Goal: Task Accomplishment & Management: Use online tool/utility

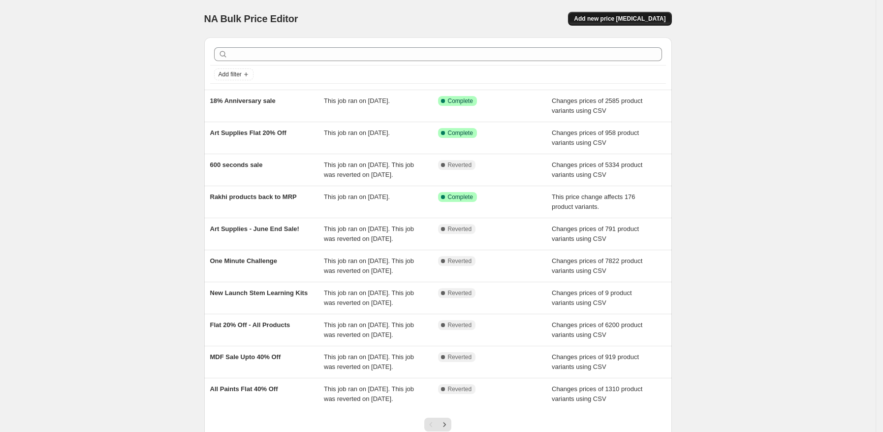
click at [643, 21] on span "Add new price [MEDICAL_DATA]" at bounding box center [620, 19] width 92 height 8
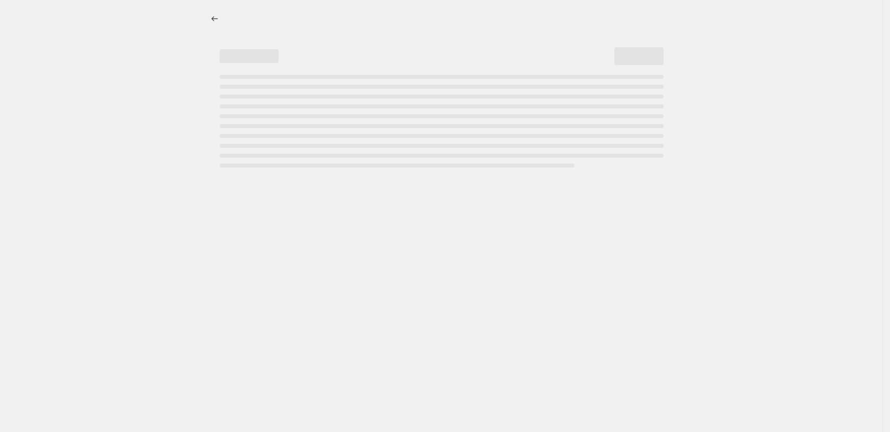
select select "percentage"
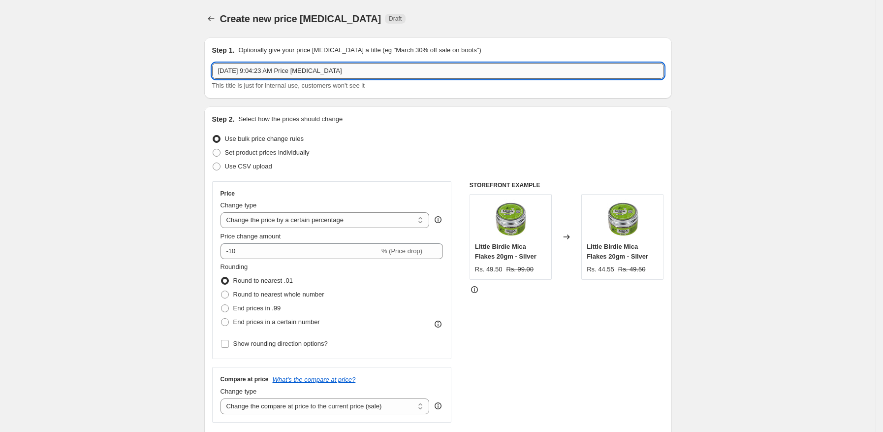
click at [255, 73] on input "[DATE] 9:04:23 AM Price [MEDICAL_DATA]" at bounding box center [438, 71] width 452 height 16
type input "Sculpture paste 30% Off"
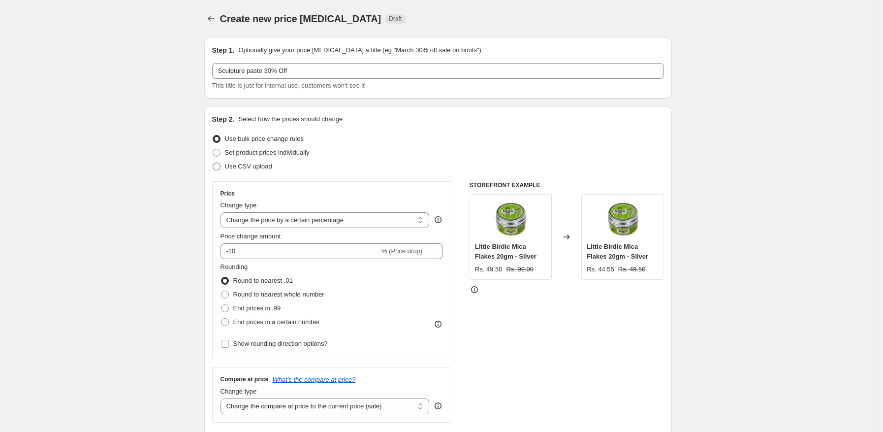
click at [245, 167] on span "Use CSV upload" at bounding box center [248, 165] width 47 height 7
click at [213, 163] on input "Use CSV upload" at bounding box center [213, 162] width 0 height 0
radio input "true"
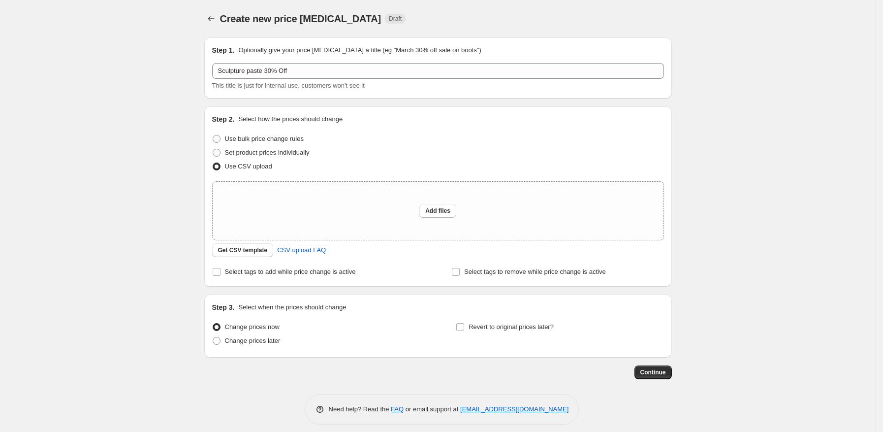
scroll to position [7, 0]
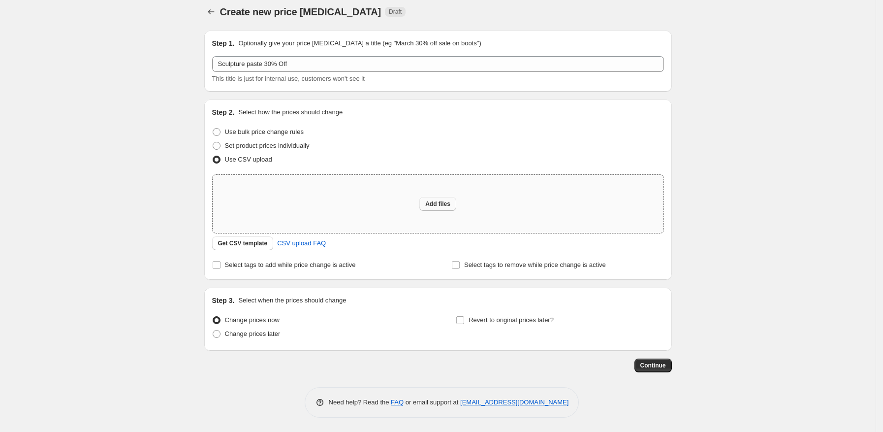
click at [442, 197] on button "Add files" at bounding box center [438, 204] width 37 height 14
click at [452, 197] on button "Add files" at bounding box center [438, 204] width 37 height 14
type input "C:\fakepath\products_export_1 - 2025-09-07T090245.003.csv"
click at [436, 203] on span "Add files" at bounding box center [437, 204] width 25 height 8
type input "C:\fakepath\Sculpture paste 30% off.csv"
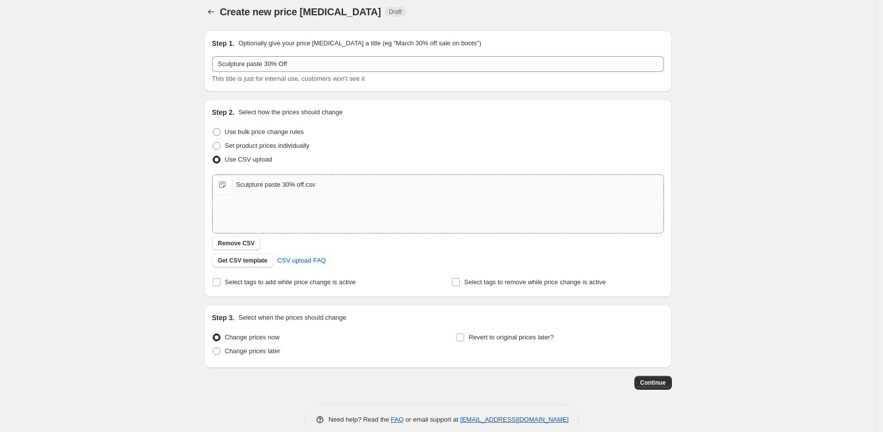
scroll to position [25, 0]
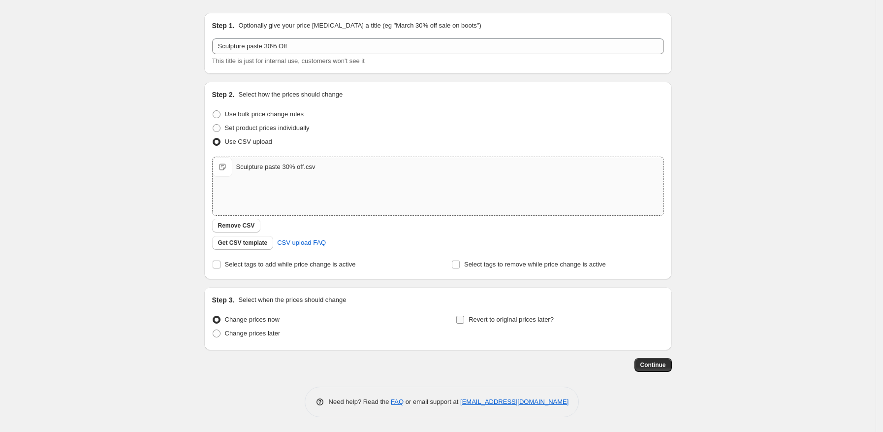
click at [464, 318] on input "Revert to original prices later?" at bounding box center [460, 320] width 8 height 8
checkbox input "true"
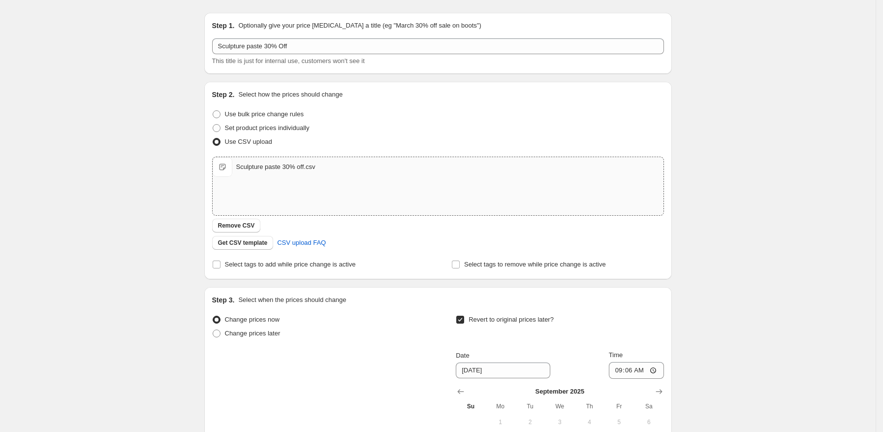
scroll to position [193, 0]
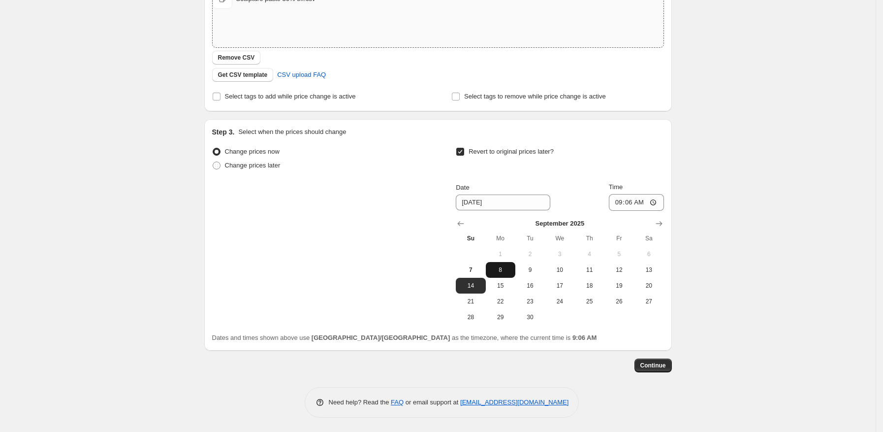
click at [492, 271] on button "8" at bounding box center [501, 270] width 30 height 16
type input "[DATE]"
click at [657, 203] on input "09:06" at bounding box center [636, 202] width 55 height 17
type input "10:01"
click at [662, 362] on span "Continue" at bounding box center [654, 365] width 26 height 8
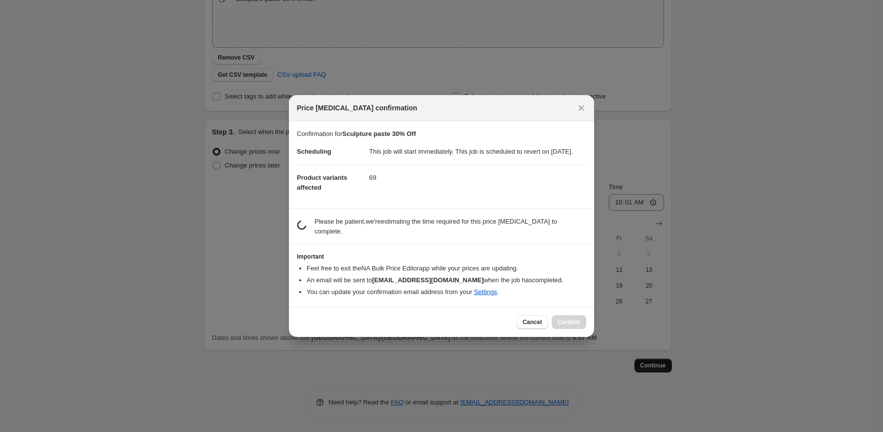
scroll to position [0, 0]
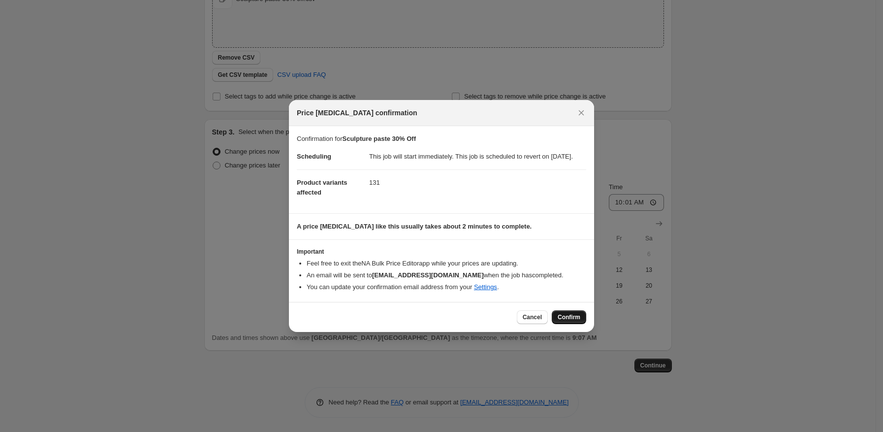
click at [565, 321] on span "Confirm" at bounding box center [569, 317] width 23 height 8
